Goal: Check status: Check status

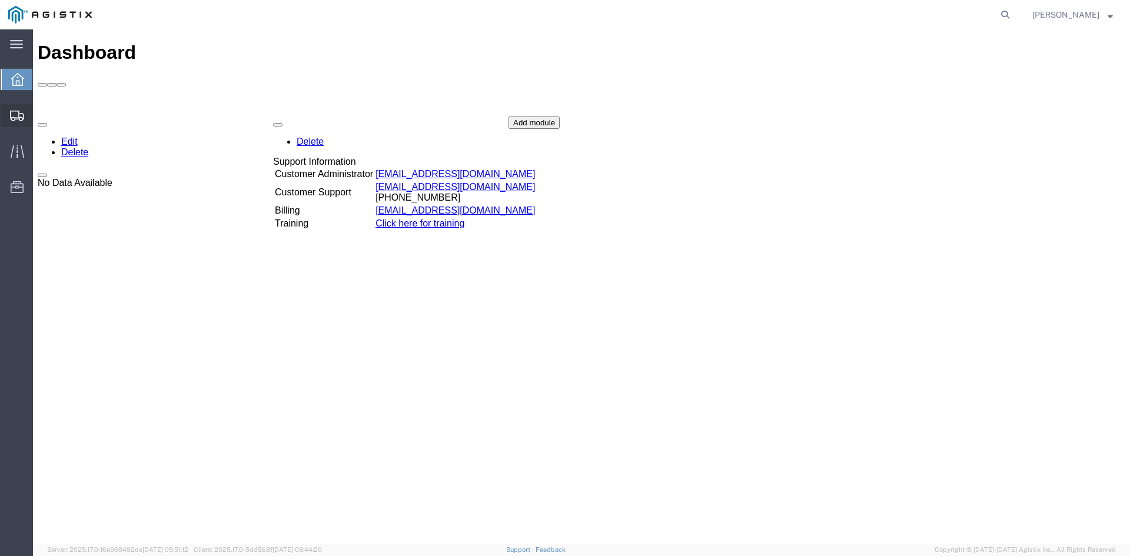
click at [21, 112] on icon at bounding box center [17, 116] width 14 height 11
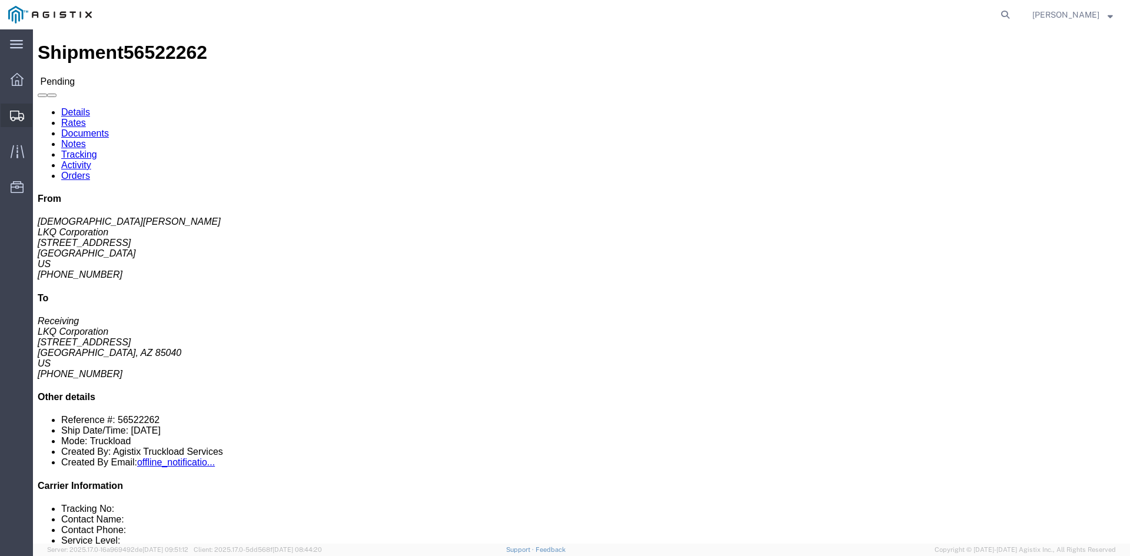
click at [8, 110] on div at bounding box center [17, 116] width 33 height 24
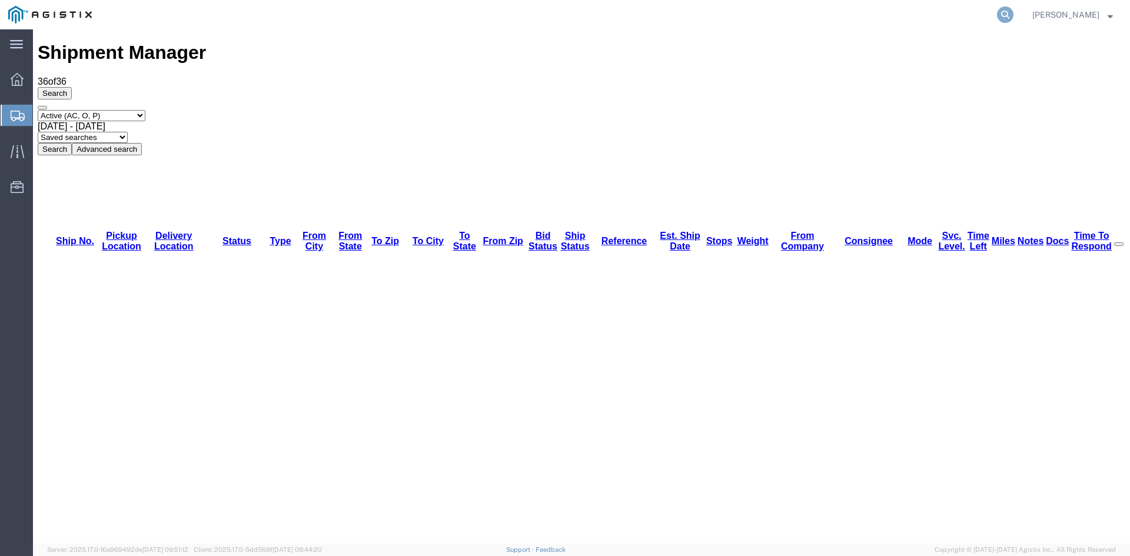
click at [1014, 15] on icon at bounding box center [1005, 14] width 16 height 16
paste input "56194092"
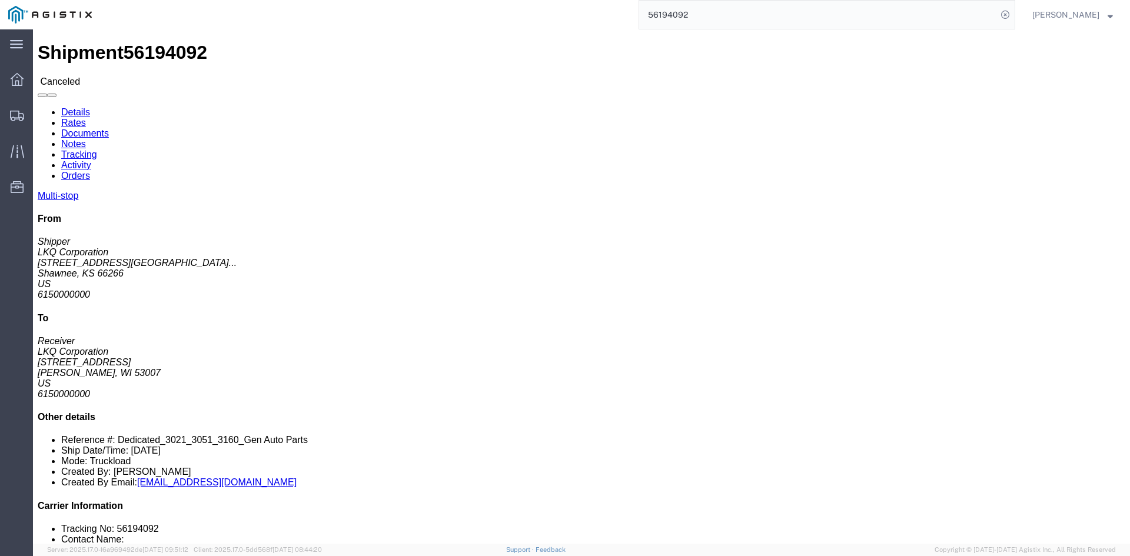
click at [666, 16] on input "56194092" at bounding box center [818, 15] width 358 height 28
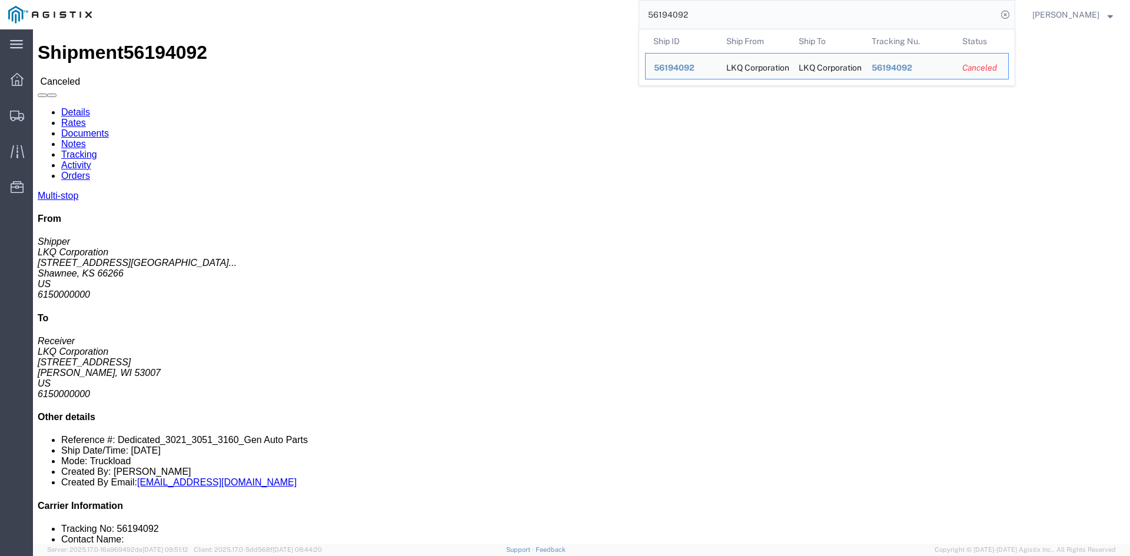
click at [666, 16] on input "56194092" at bounding box center [818, 15] width 358 height 28
paste input "359701"
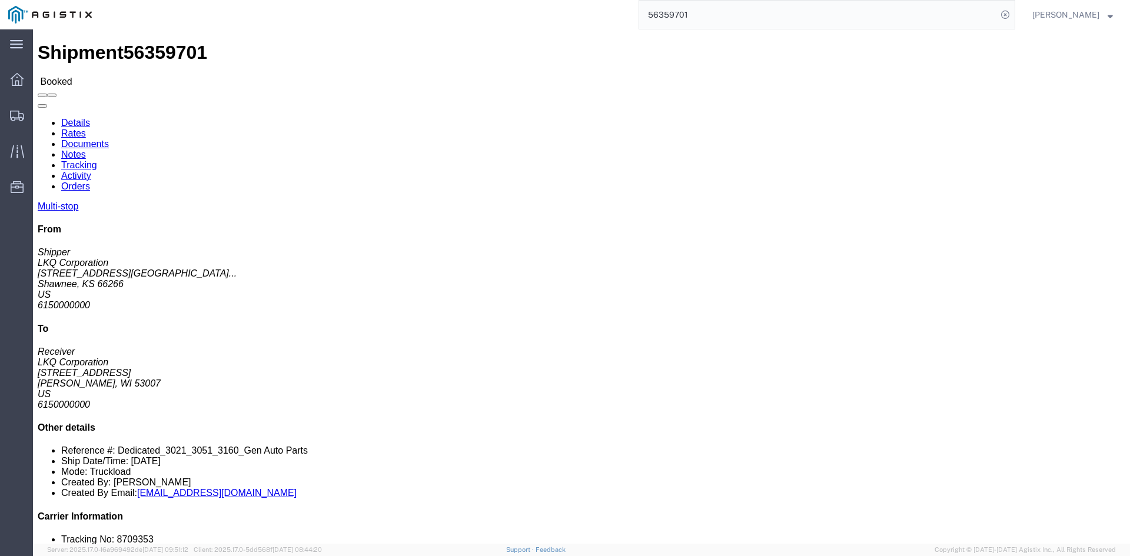
click at [682, 22] on input "56359701" at bounding box center [818, 15] width 358 height 28
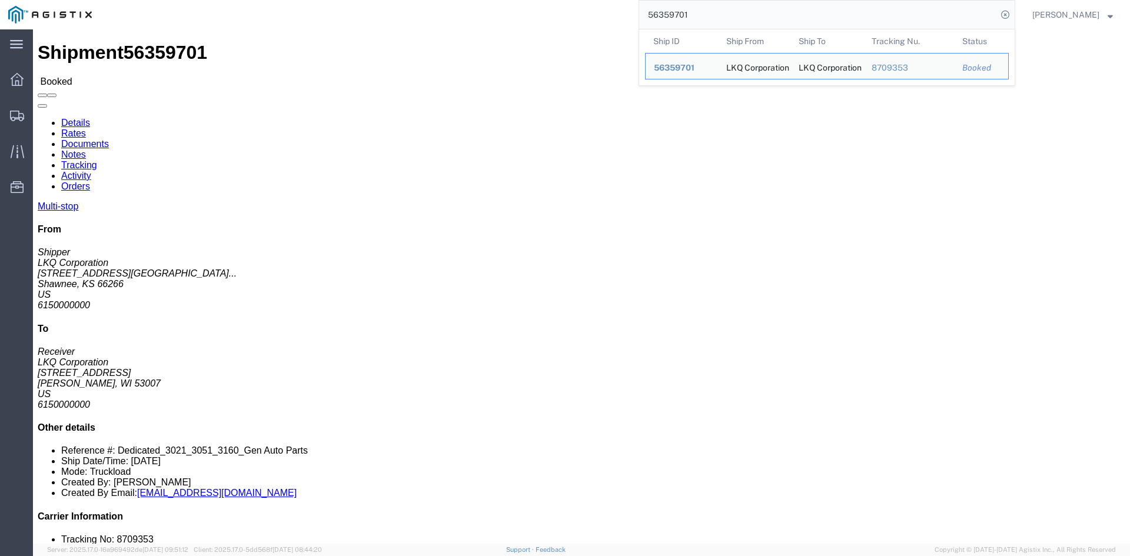
click at [682, 22] on input "56359701" at bounding box center [818, 15] width 358 height 28
paste input "455095"
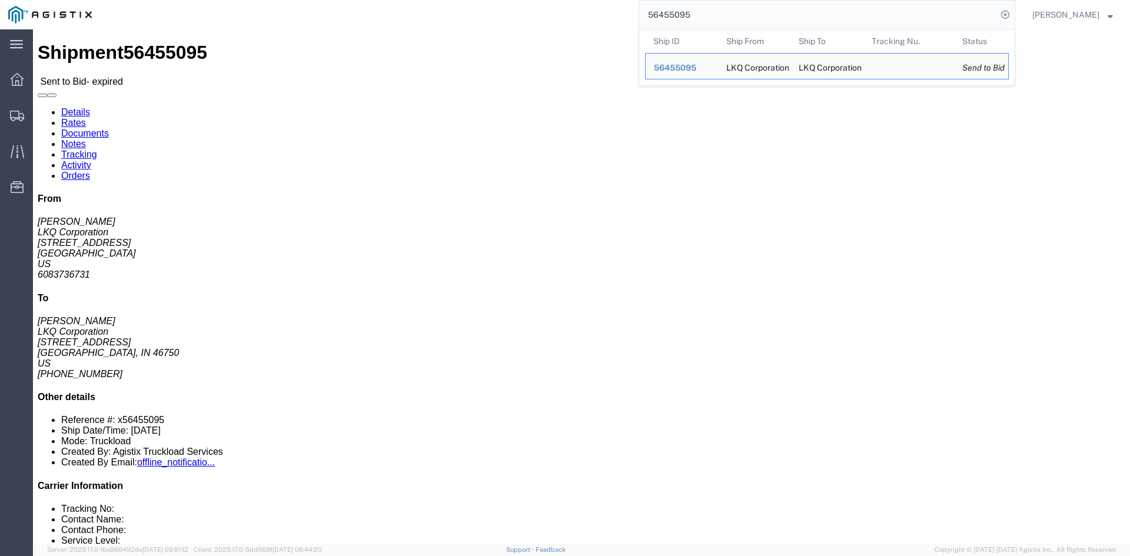
click at [755, 25] on input "56455095" at bounding box center [818, 15] width 358 height 28
paste input "389409"
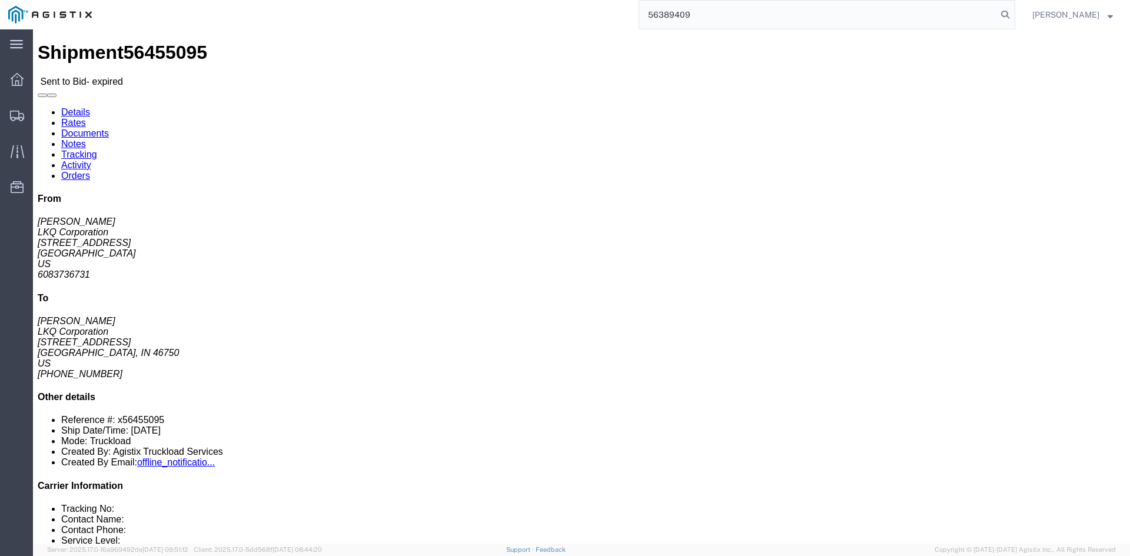
type input "56389409"
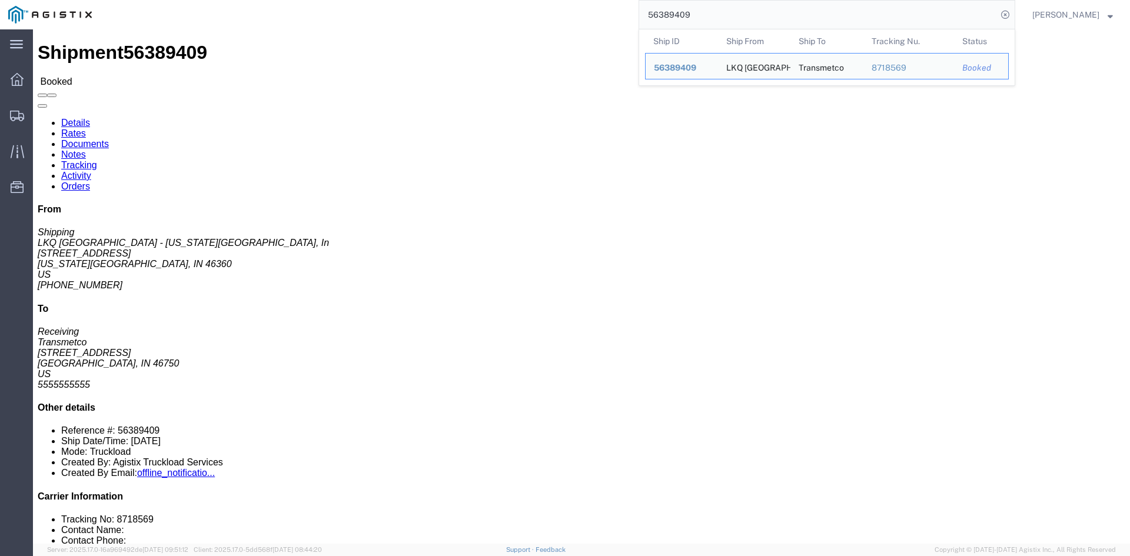
drag, startPoint x: 1013, startPoint y: 13, endPoint x: 998, endPoint y: 14, distance: 14.8
click at [1013, 13] on icon at bounding box center [1005, 14] width 16 height 16
